Goal: Task Accomplishment & Management: Manage account settings

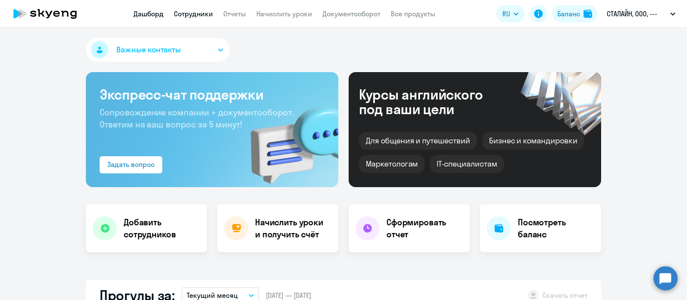
click at [193, 15] on link "Сотрудники" at bounding box center [193, 13] width 39 height 9
select select "30"
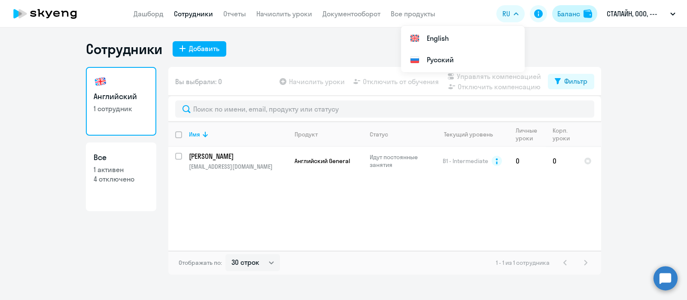
click at [570, 13] on div "Баланс" at bounding box center [568, 14] width 23 height 10
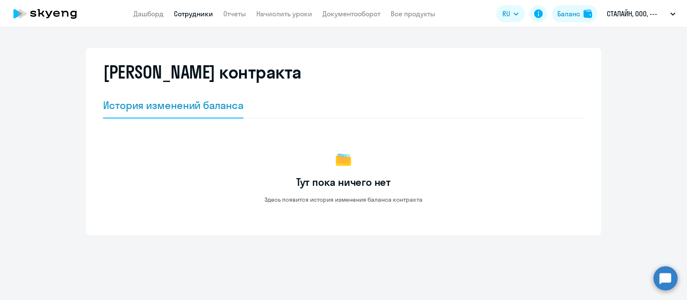
click at [191, 13] on link "Сотрудники" at bounding box center [193, 13] width 39 height 9
select select "30"
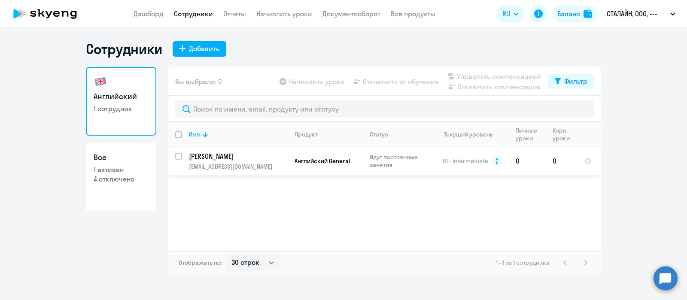
click at [178, 154] on input "select row 4211766" at bounding box center [183, 161] width 17 height 17
checkbox input "true"
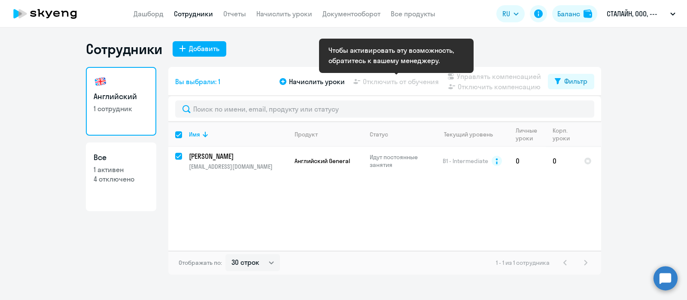
click at [399, 81] on app-table-action-button "Отключить от обучения" at bounding box center [395, 81] width 87 height 10
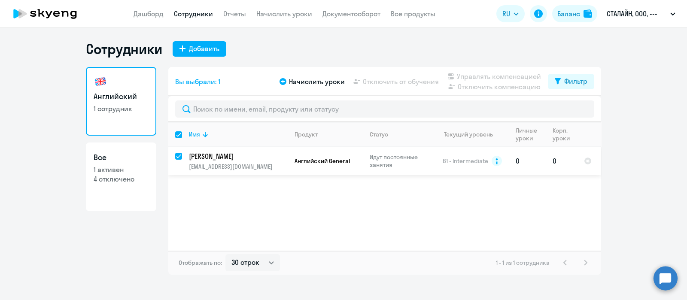
click at [180, 155] on input "deselect row 4211766" at bounding box center [183, 161] width 17 height 17
checkbox input "false"
